Goal: Task Accomplishment & Management: Complete application form

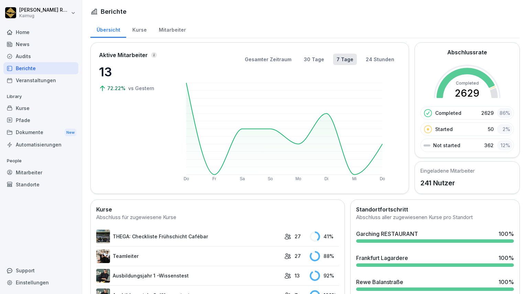
click at [41, 79] on div "Veranstaltungen" at bounding box center [40, 80] width 75 height 12
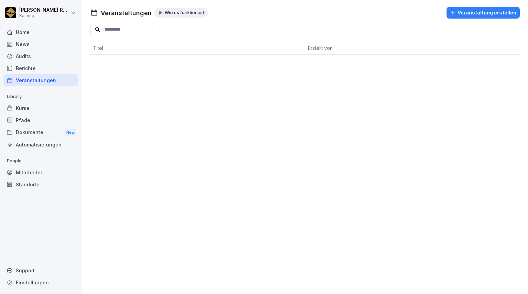
click at [476, 12] on div "Veranstaltung erstellen" at bounding box center [483, 13] width 66 height 8
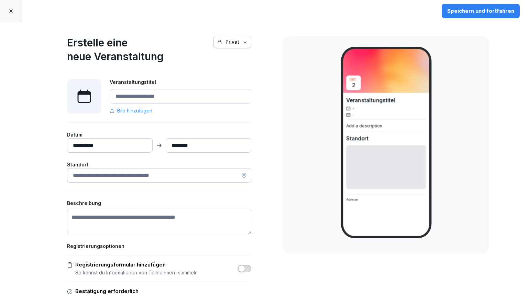
click at [6, 13] on link at bounding box center [11, 11] width 22 height 22
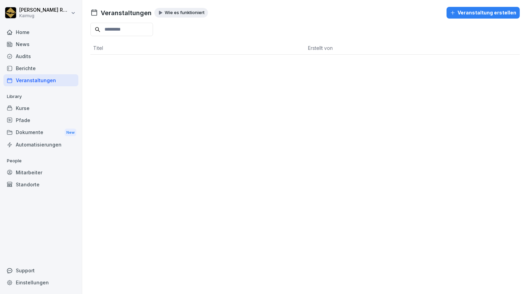
click at [32, 57] on div "Audits" at bounding box center [40, 56] width 75 height 12
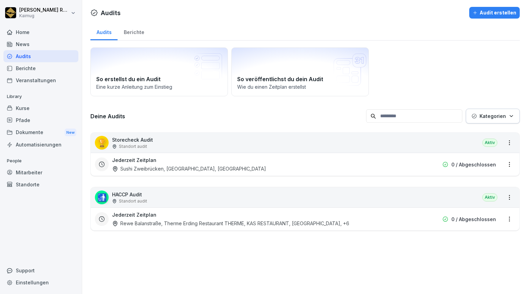
click at [28, 66] on div "Berichte" at bounding box center [40, 68] width 75 height 12
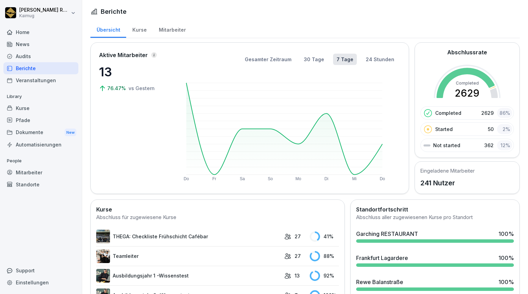
click at [38, 43] on div "News" at bounding box center [40, 44] width 75 height 12
